Goal: Browse casually: Explore the website without a specific task or goal

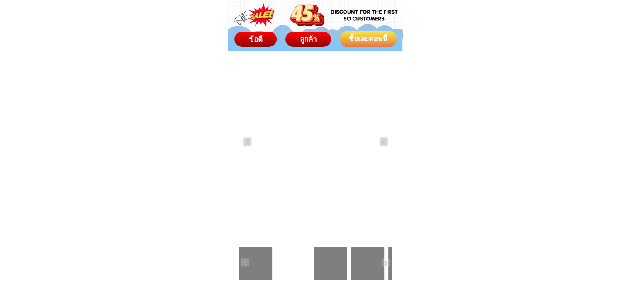
scroll to position [1410, 0]
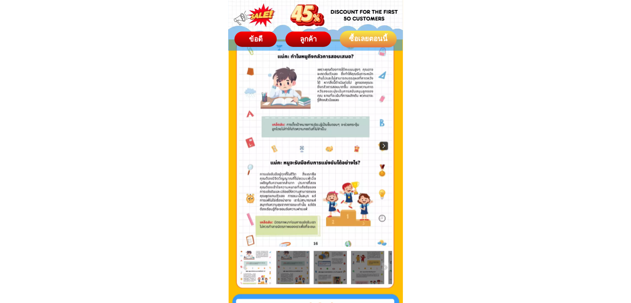
click at [381, 142] on img at bounding box center [383, 145] width 8 height 8
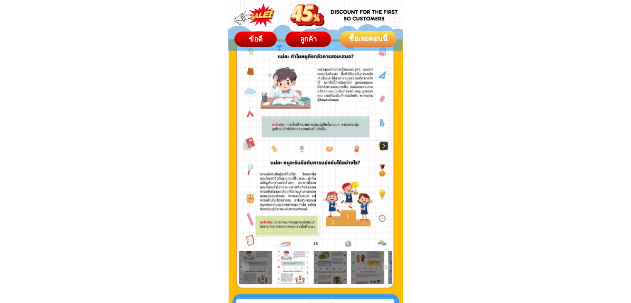
click at [381, 142] on img at bounding box center [383, 145] width 8 height 8
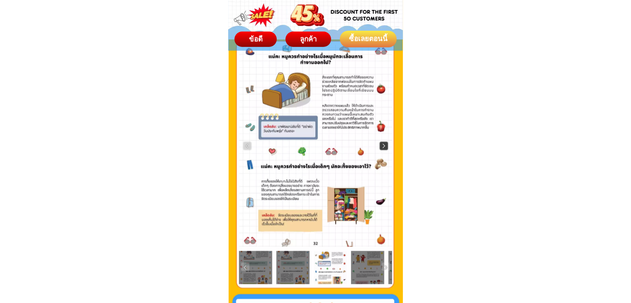
click at [381, 144] on img at bounding box center [383, 145] width 8 height 8
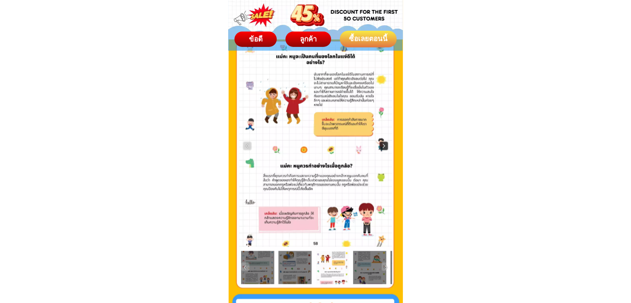
click at [379, 148] on img at bounding box center [383, 145] width 8 height 8
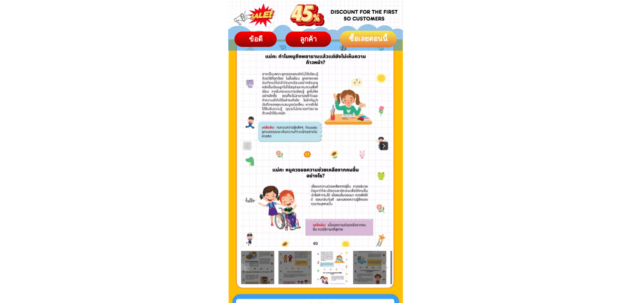
click at [382, 147] on img at bounding box center [383, 145] width 8 height 8
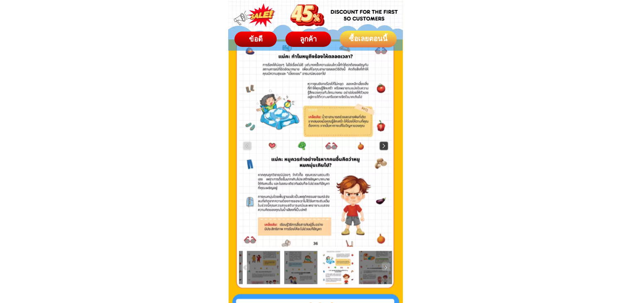
click at [382, 147] on img at bounding box center [383, 145] width 8 height 8
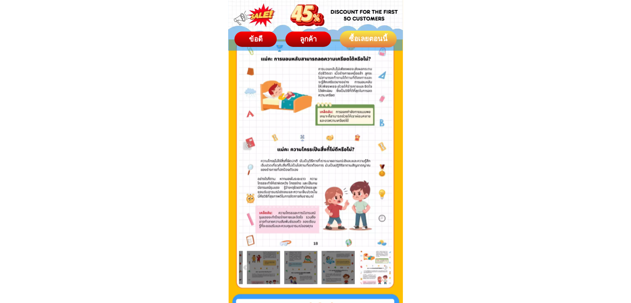
click at [382, 148] on div at bounding box center [315, 146] width 153 height 202
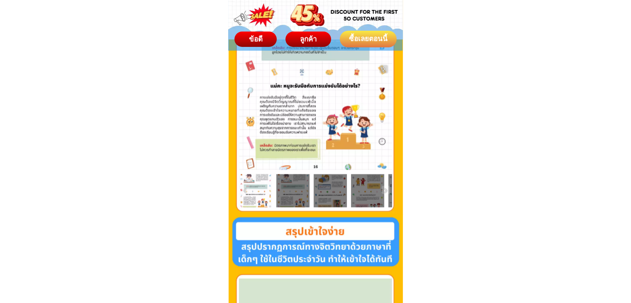
scroll to position [1451, 0]
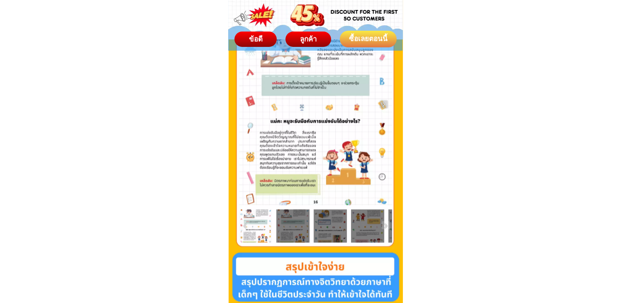
click at [385, 223] on img at bounding box center [385, 225] width 8 height 8
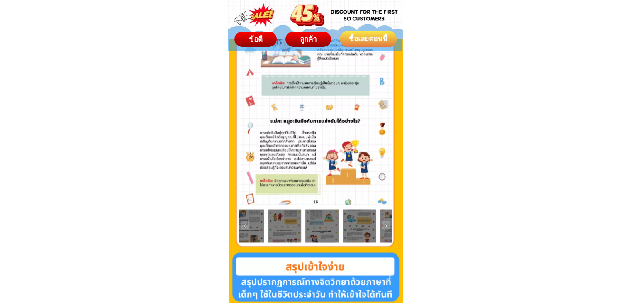
click at [385, 223] on img at bounding box center [385, 225] width 8 height 8
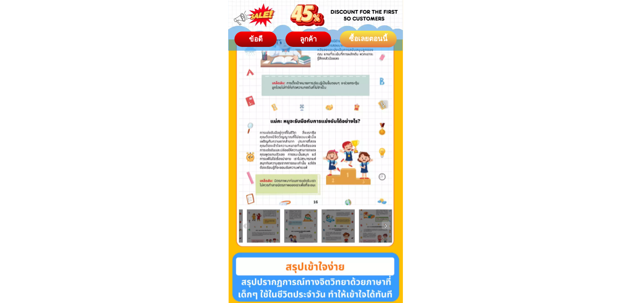
click at [342, 221] on div at bounding box center [337, 225] width 33 height 33
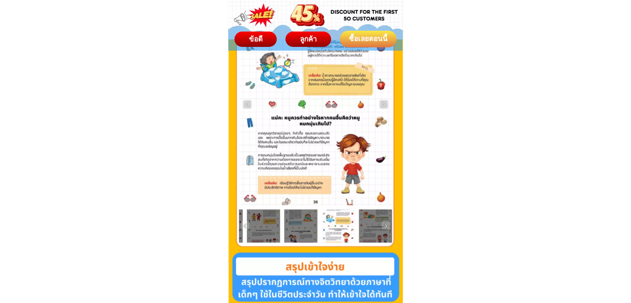
click at [387, 221] on img at bounding box center [385, 225] width 8 height 8
click at [385, 227] on img at bounding box center [385, 225] width 8 height 8
click at [386, 226] on img at bounding box center [385, 225] width 8 height 8
drag, startPoint x: 245, startPoint y: 220, endPoint x: 243, endPoint y: 228, distance: 8.3
click at [245, 221] on div at bounding box center [315, 225] width 153 height 33
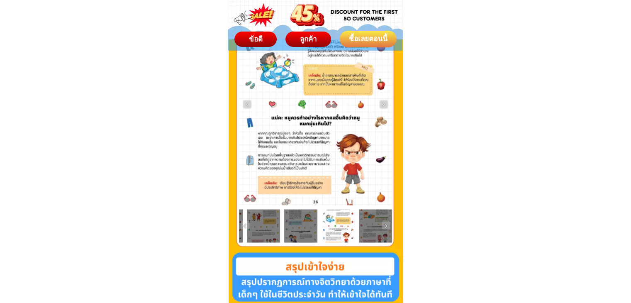
click at [242, 223] on img at bounding box center [245, 225] width 8 height 8
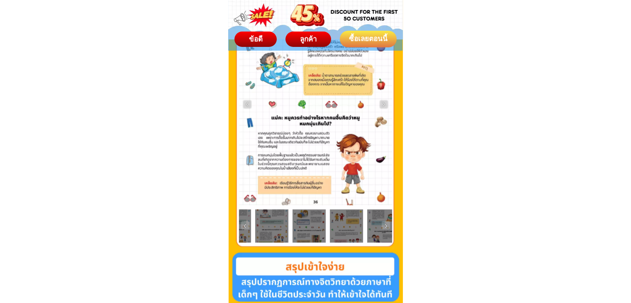
click at [242, 223] on img at bounding box center [245, 225] width 8 height 8
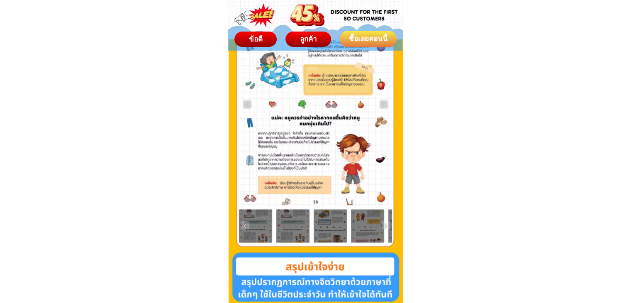
click at [242, 223] on img at bounding box center [245, 225] width 8 height 8
click at [283, 233] on div at bounding box center [292, 225] width 33 height 33
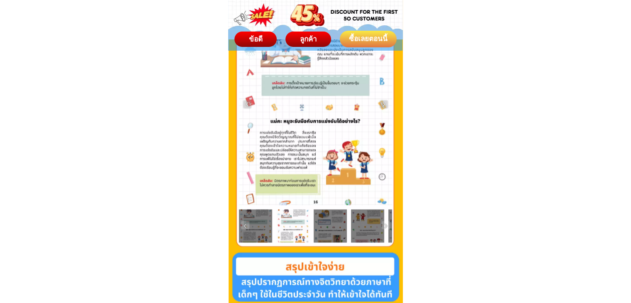
click at [325, 228] on div at bounding box center [329, 225] width 33 height 33
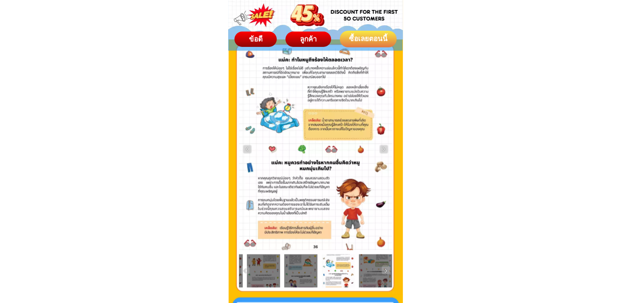
scroll to position [1410, 0]
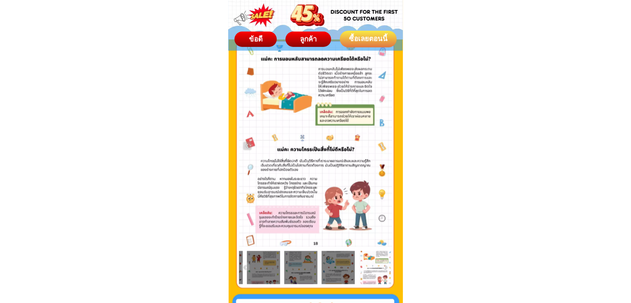
click at [382, 147] on div at bounding box center [315, 146] width 153 height 202
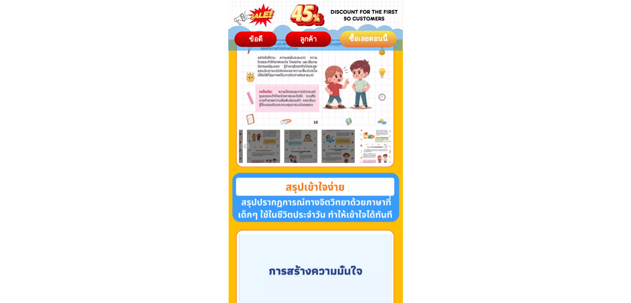
scroll to position [1493, 0]
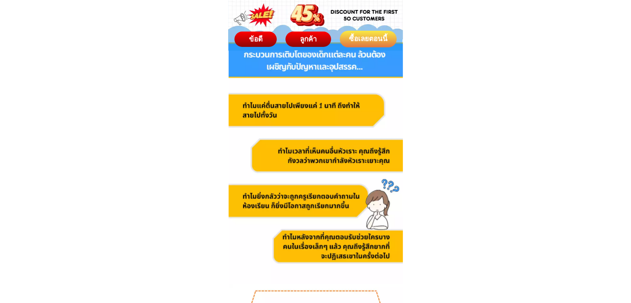
scroll to position [373, 0]
